Goal: Find specific page/section: Find specific page/section

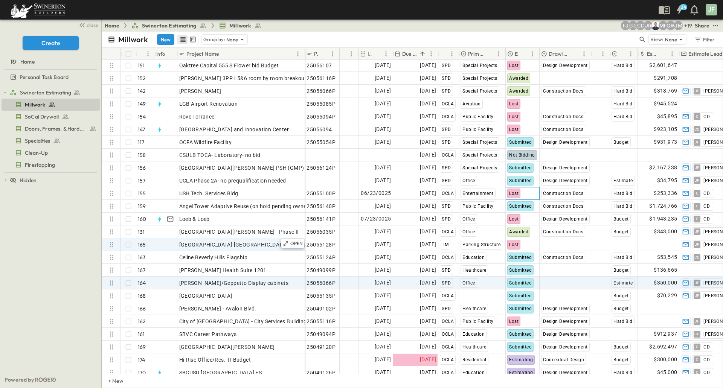
scroll to position [1882, 0]
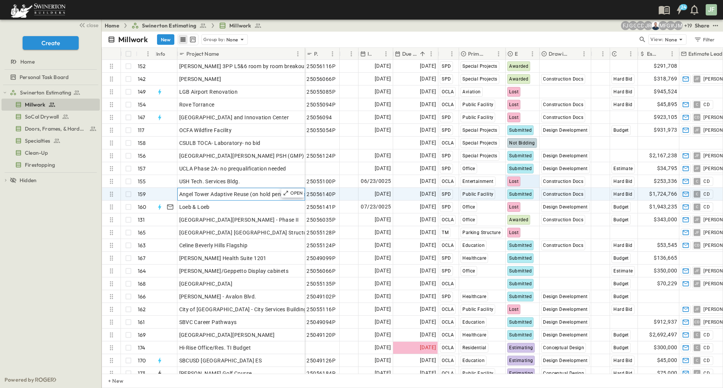
click at [229, 194] on span "Angel Tower Adaptive Reuse (on hold pending owner)" at bounding box center [244, 194] width 131 height 8
drag, startPoint x: 245, startPoint y: 194, endPoint x: 303, endPoint y: 195, distance: 57.6
click at [303, 195] on input "**********" at bounding box center [241, 193] width 126 height 9
click at [276, 200] on div "**********" at bounding box center [241, 194] width 128 height 13
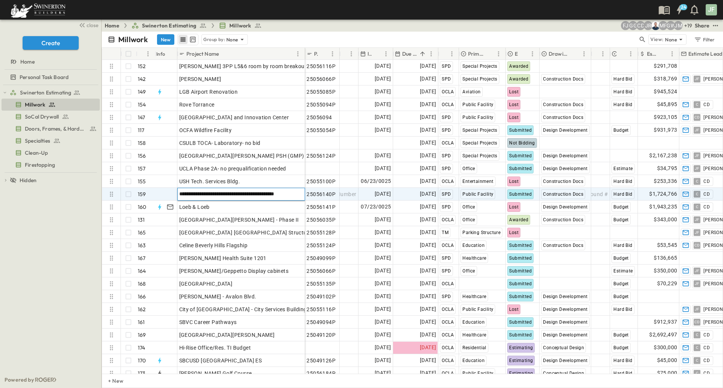
scroll to position [0, 0]
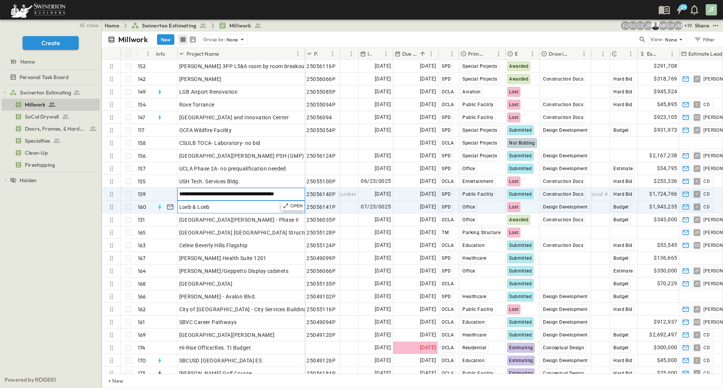
click at [274, 205] on div "Loeb & Loeb" at bounding box center [241, 207] width 124 height 11
click at [238, 195] on span "Angel Tower Adaptive Reuse (on hold pending owner)" at bounding box center [244, 194] width 131 height 8
click at [236, 205] on div "Loeb & Loeb" at bounding box center [241, 207] width 124 height 11
click at [235, 193] on span "Angel Tower Adaptive Reuse (on hold pending owner)" at bounding box center [244, 194] width 131 height 8
click at [235, 204] on div "Loeb & Loeb" at bounding box center [241, 207] width 124 height 11
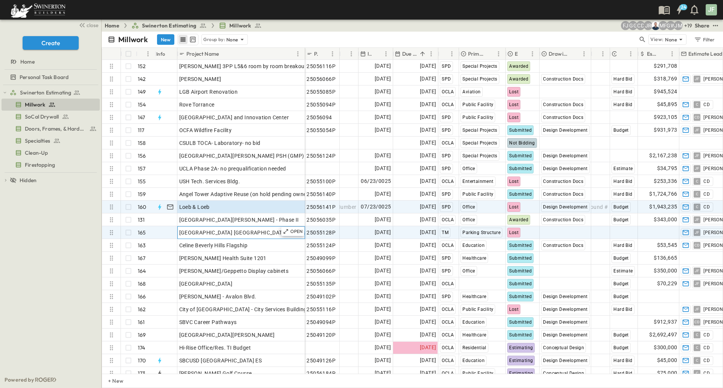
click at [208, 233] on span "[GEOGRAPHIC_DATA] [GEOGRAPHIC_DATA] Structure" at bounding box center [245, 233] width 133 height 8
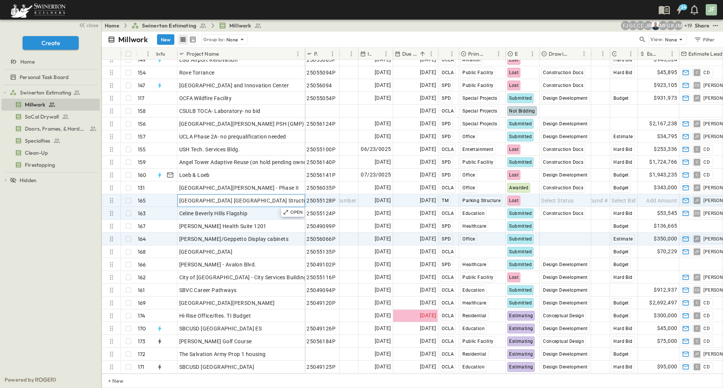
scroll to position [1919, 0]
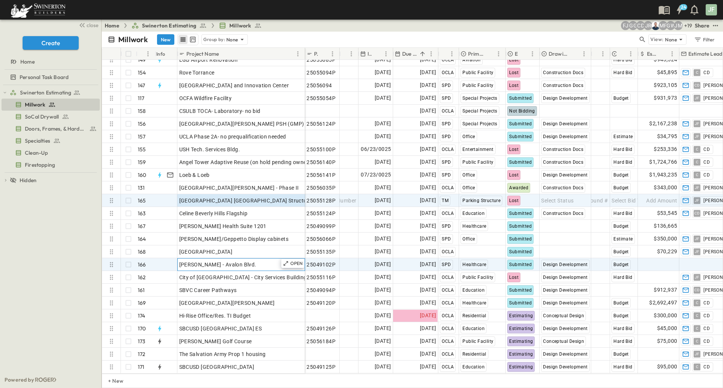
click at [238, 262] on div "[PERSON_NAME] - Avalon Blvd." at bounding box center [241, 264] width 124 height 11
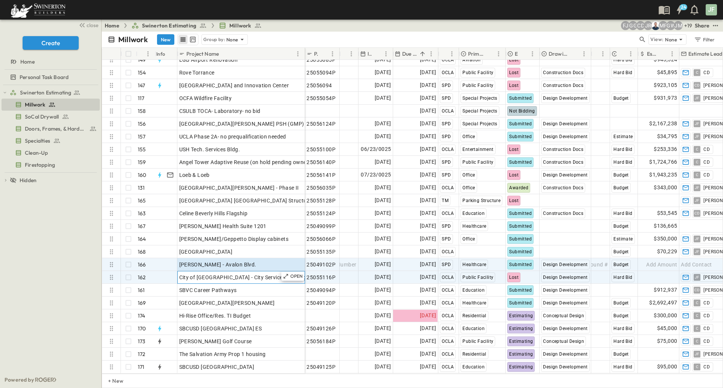
click at [269, 274] on span "City of [GEOGRAPHIC_DATA] - City Services Building" at bounding box center [243, 278] width 128 height 8
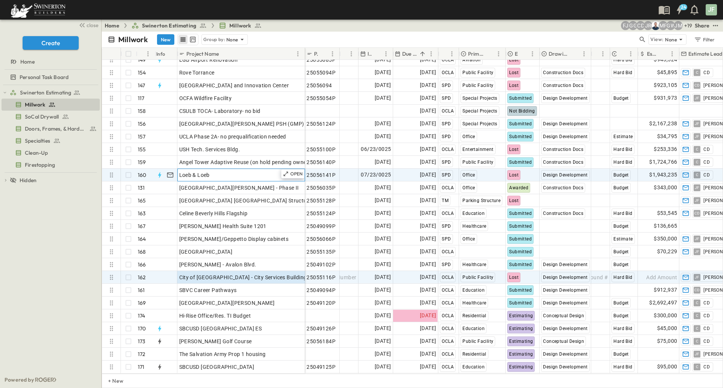
click at [255, 170] on div "Loeb & Loeb" at bounding box center [241, 175] width 124 height 11
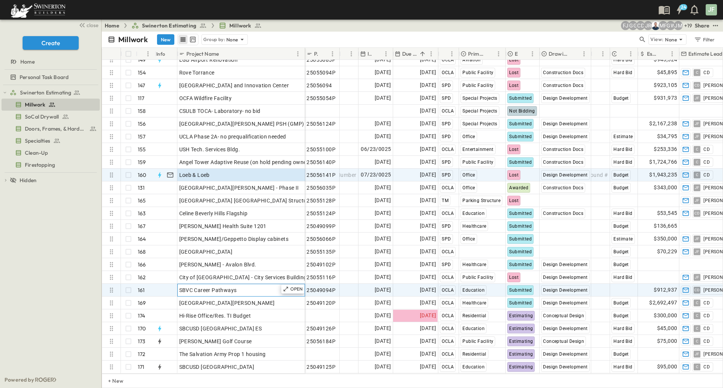
click at [256, 285] on div "SBVC Career Pathways" at bounding box center [241, 290] width 124 height 11
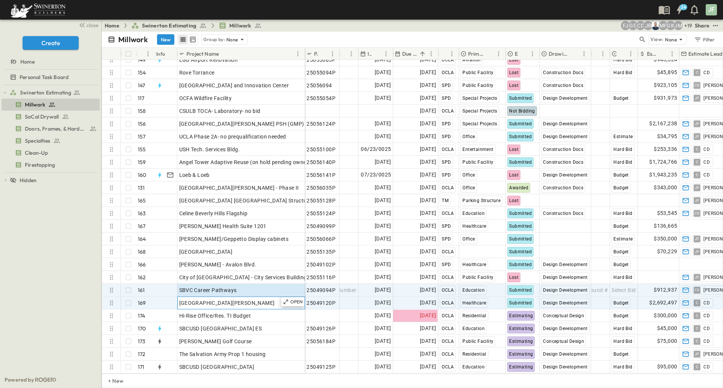
click at [264, 300] on span "[GEOGRAPHIC_DATA][PERSON_NAME]" at bounding box center [227, 303] width 96 height 8
click at [259, 287] on div "SBVC Career Pathways" at bounding box center [241, 290] width 124 height 11
click at [257, 300] on span "[GEOGRAPHIC_DATA][PERSON_NAME]" at bounding box center [227, 303] width 96 height 8
click at [255, 288] on div "SBVC Career Pathways" at bounding box center [241, 290] width 124 height 11
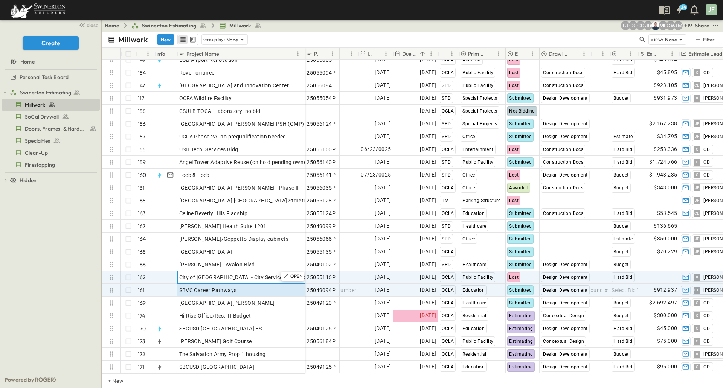
click at [254, 276] on div "City of [GEOGRAPHIC_DATA] - City Services Building" at bounding box center [241, 277] width 124 height 11
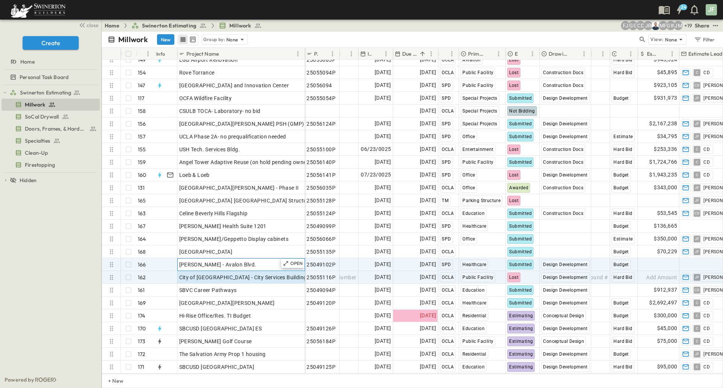
click at [249, 259] on div "[PERSON_NAME] - Avalon Blvd." at bounding box center [241, 264] width 124 height 11
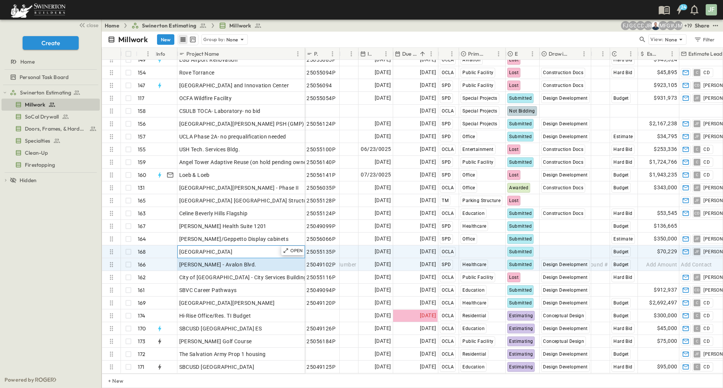
click at [249, 247] on div "[GEOGRAPHIC_DATA]" at bounding box center [241, 252] width 124 height 11
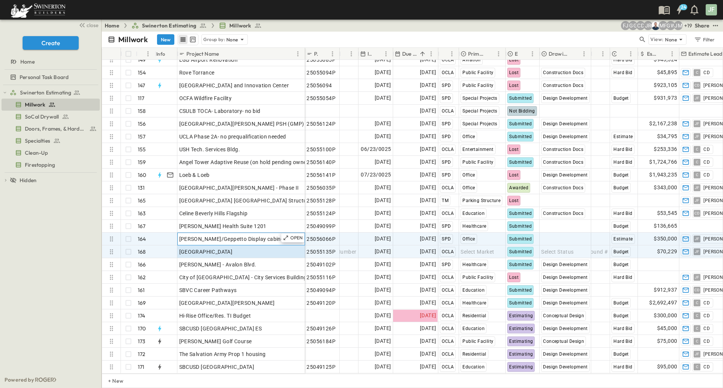
click at [250, 235] on span "[PERSON_NAME]/Geppetto Display cabinets" at bounding box center [234, 239] width 110 height 8
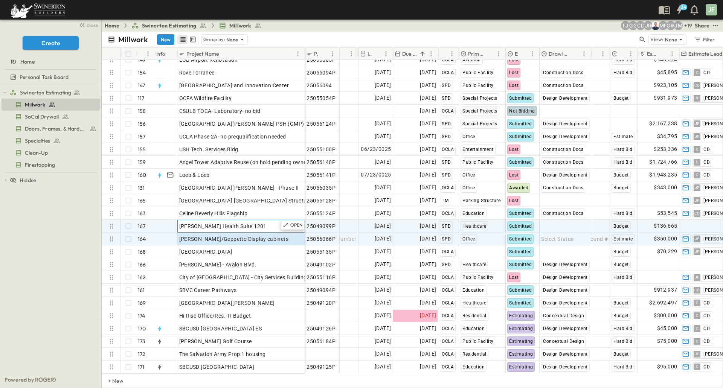
click at [249, 223] on div "[PERSON_NAME] Health Suite 1201" at bounding box center [241, 226] width 124 height 11
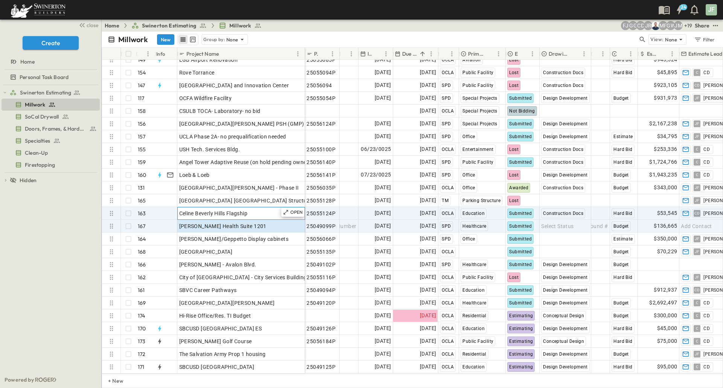
click at [248, 210] on span "Celine Beverly Hills Flagship" at bounding box center [213, 214] width 69 height 8
click at [246, 222] on span "[PERSON_NAME] Health Suite 1201" at bounding box center [222, 226] width 87 height 8
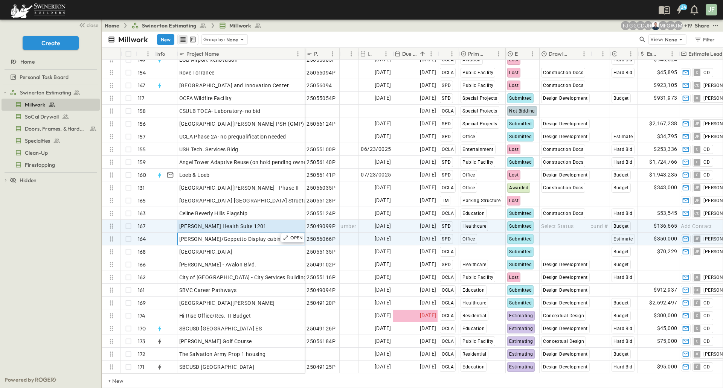
click at [251, 237] on div "[PERSON_NAME]/Geppetto Display cabinets" at bounding box center [241, 239] width 124 height 11
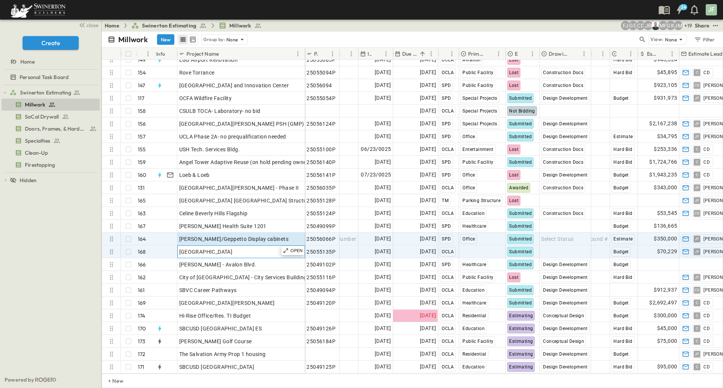
click at [253, 247] on div "[GEOGRAPHIC_DATA]" at bounding box center [241, 252] width 124 height 11
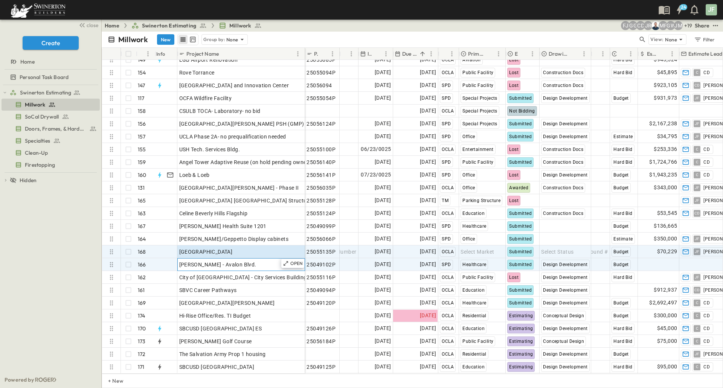
click at [254, 259] on div "[PERSON_NAME] - Avalon Blvd." at bounding box center [241, 264] width 124 height 11
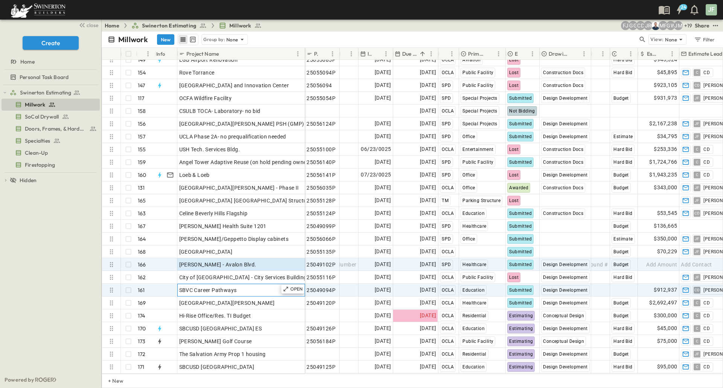
click at [258, 285] on div "SBVC Career Pathways" at bounding box center [241, 290] width 124 height 11
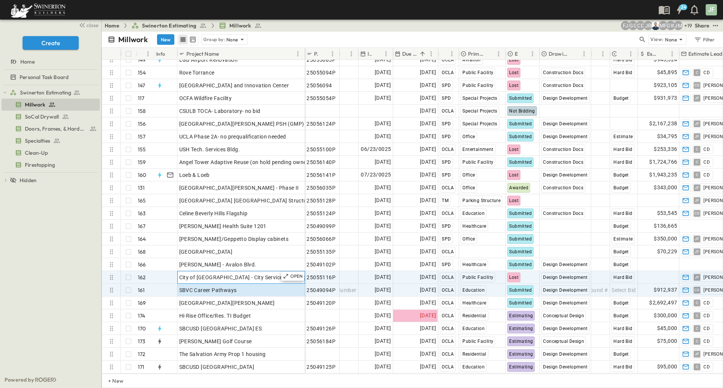
click at [257, 275] on span "City of [GEOGRAPHIC_DATA] - City Services Building" at bounding box center [243, 278] width 128 height 8
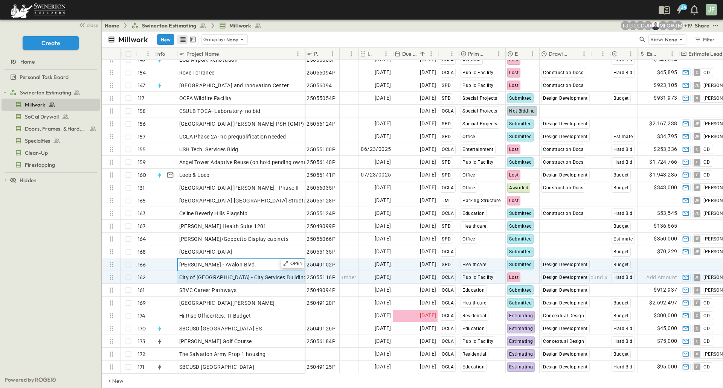
click at [254, 259] on div "[PERSON_NAME] - Avalon Blvd." at bounding box center [241, 264] width 124 height 11
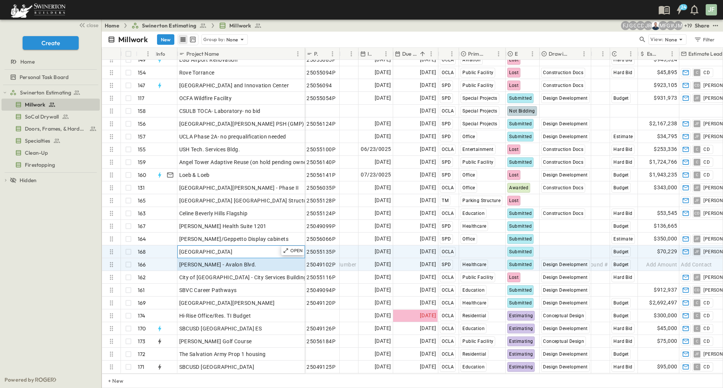
click at [253, 247] on div "[GEOGRAPHIC_DATA]" at bounding box center [241, 252] width 124 height 11
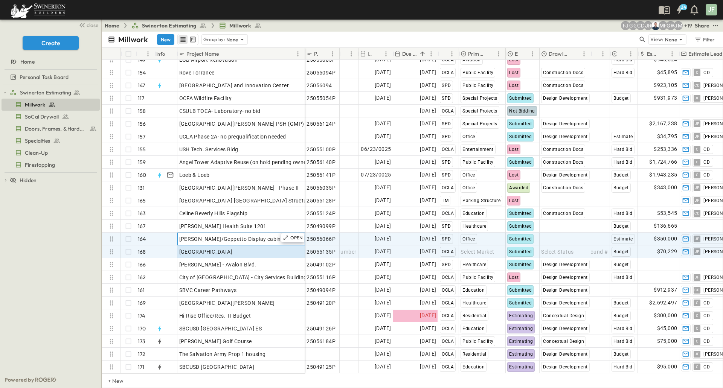
click at [256, 235] on span "[PERSON_NAME]/Geppetto Display cabinets" at bounding box center [234, 239] width 110 height 8
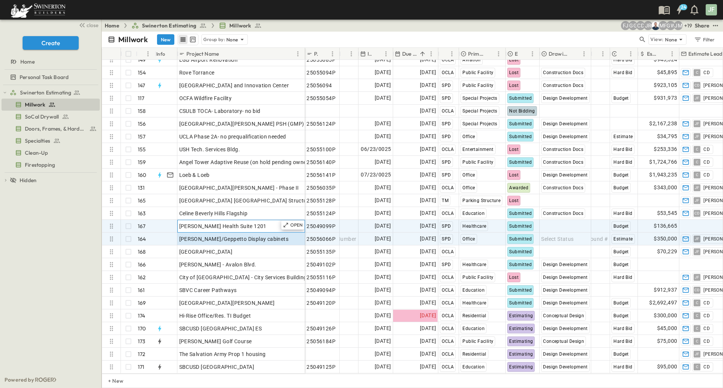
click at [254, 223] on div "[PERSON_NAME] Health Suite 1201" at bounding box center [241, 226] width 124 height 11
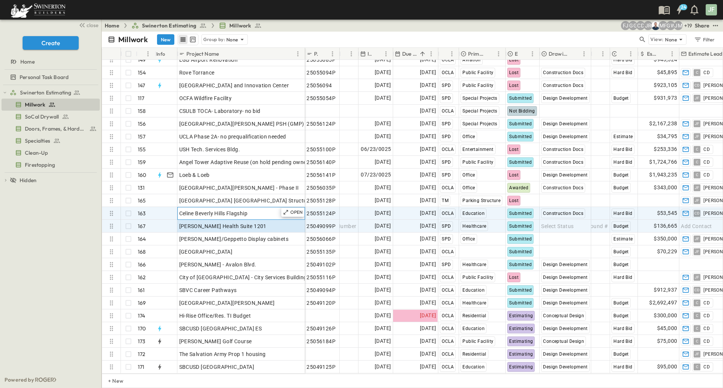
click at [252, 209] on div "Celine Beverly Hills Flagship" at bounding box center [241, 213] width 124 height 11
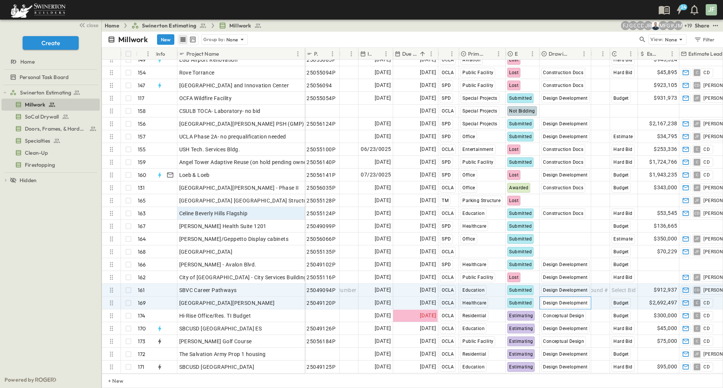
drag, startPoint x: 579, startPoint y: 211, endPoint x: 587, endPoint y: 291, distance: 80.6
click at [587, 297] on div "Design Development" at bounding box center [564, 303] width 51 height 12
click at [628, 284] on div "Select Bid Type" at bounding box center [623, 290] width 27 height 12
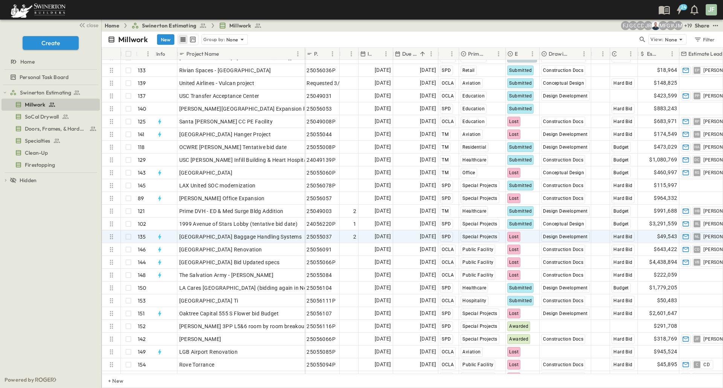
scroll to position [1618, 0]
